Goal: Information Seeking & Learning: Learn about a topic

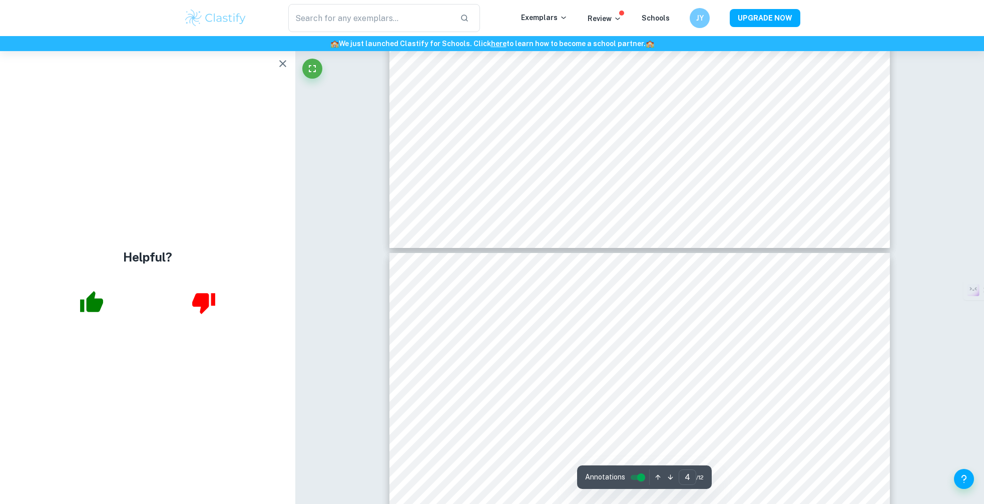
scroll to position [2167, 0]
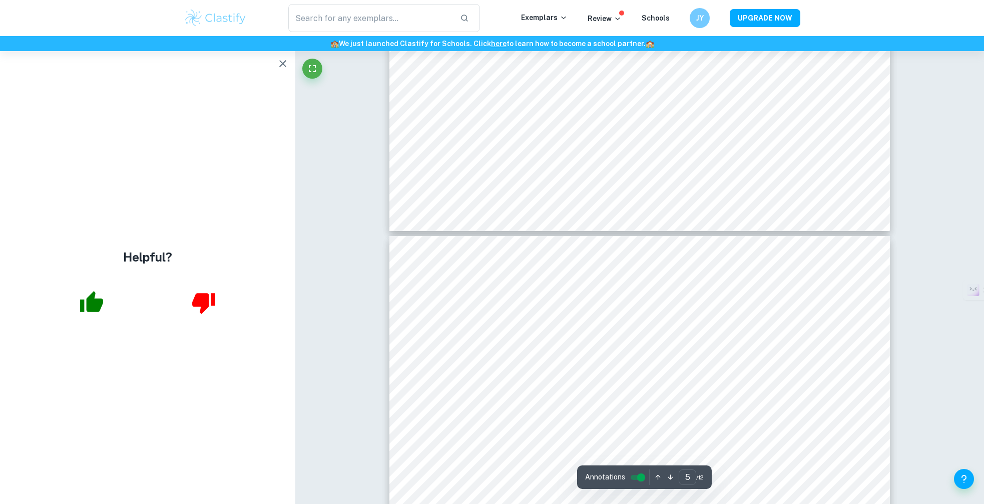
type input "6"
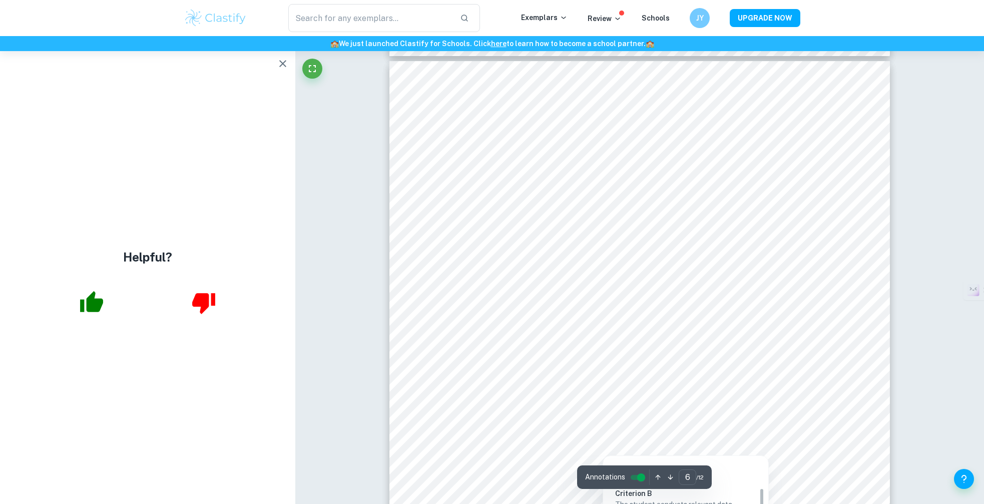
scroll to position [3727, 0]
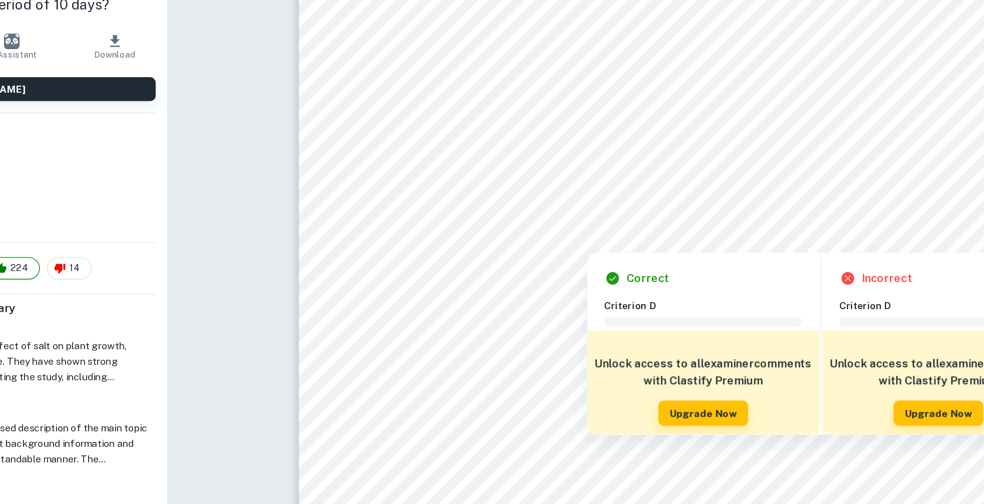
scroll to position [6807, 0]
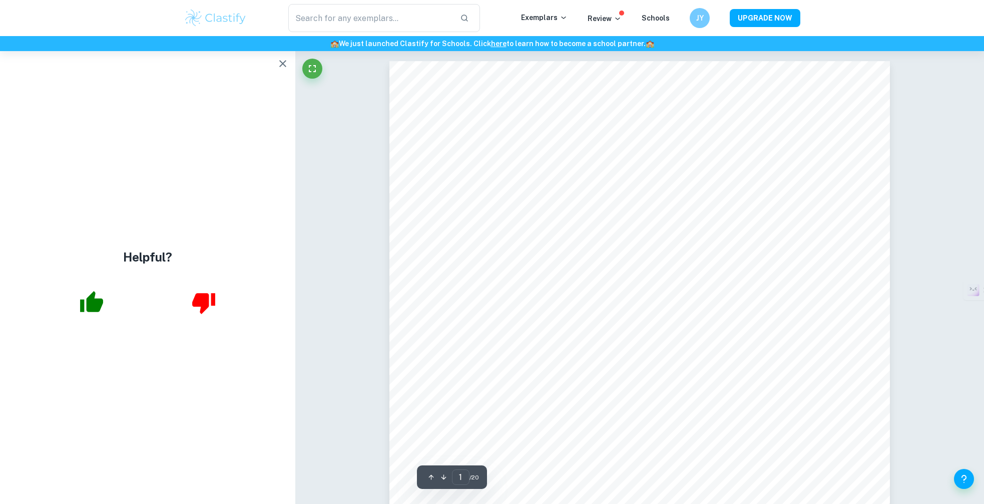
click at [281, 63] on icon "button" at bounding box center [283, 64] width 12 height 12
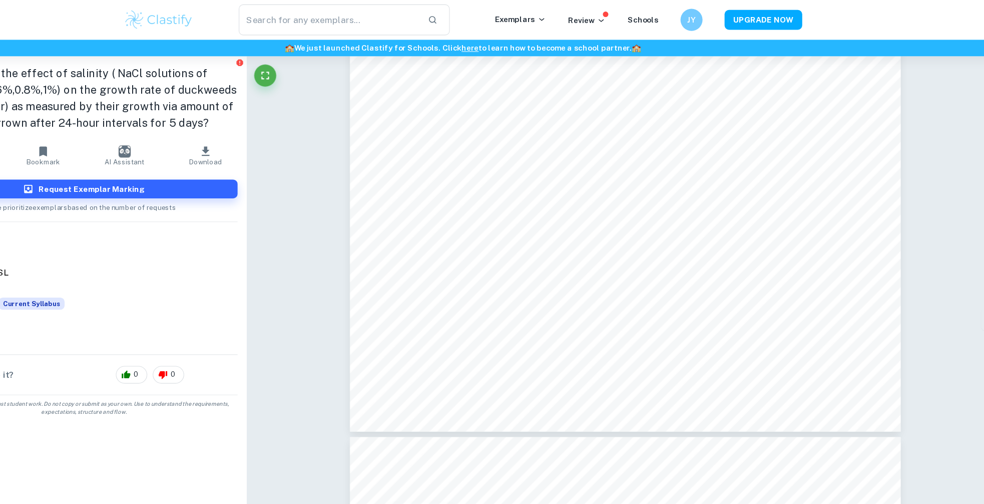
scroll to position [6432, 0]
